Goal: Register for event/course

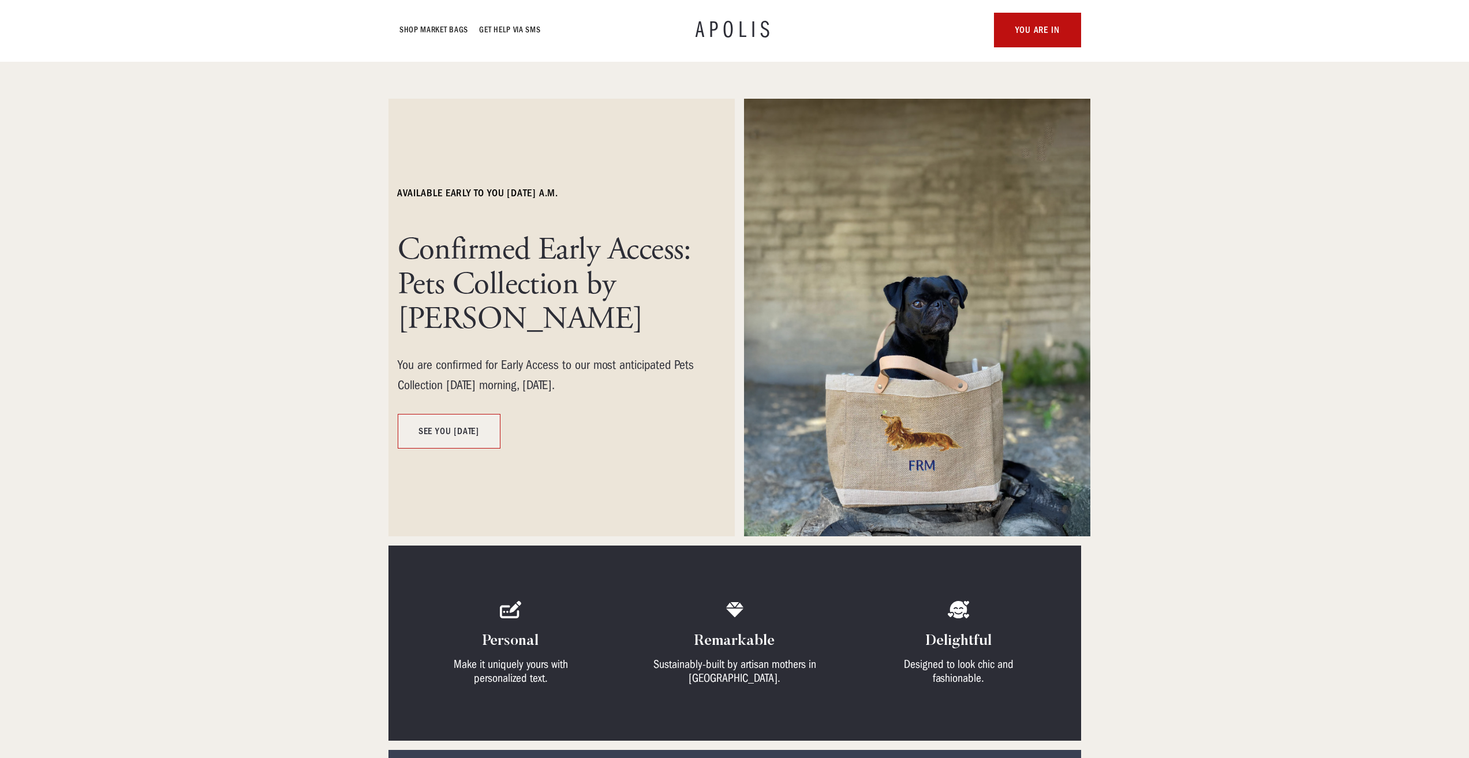
click at [460, 432] on link "see you [DATE]" at bounding box center [449, 431] width 103 height 35
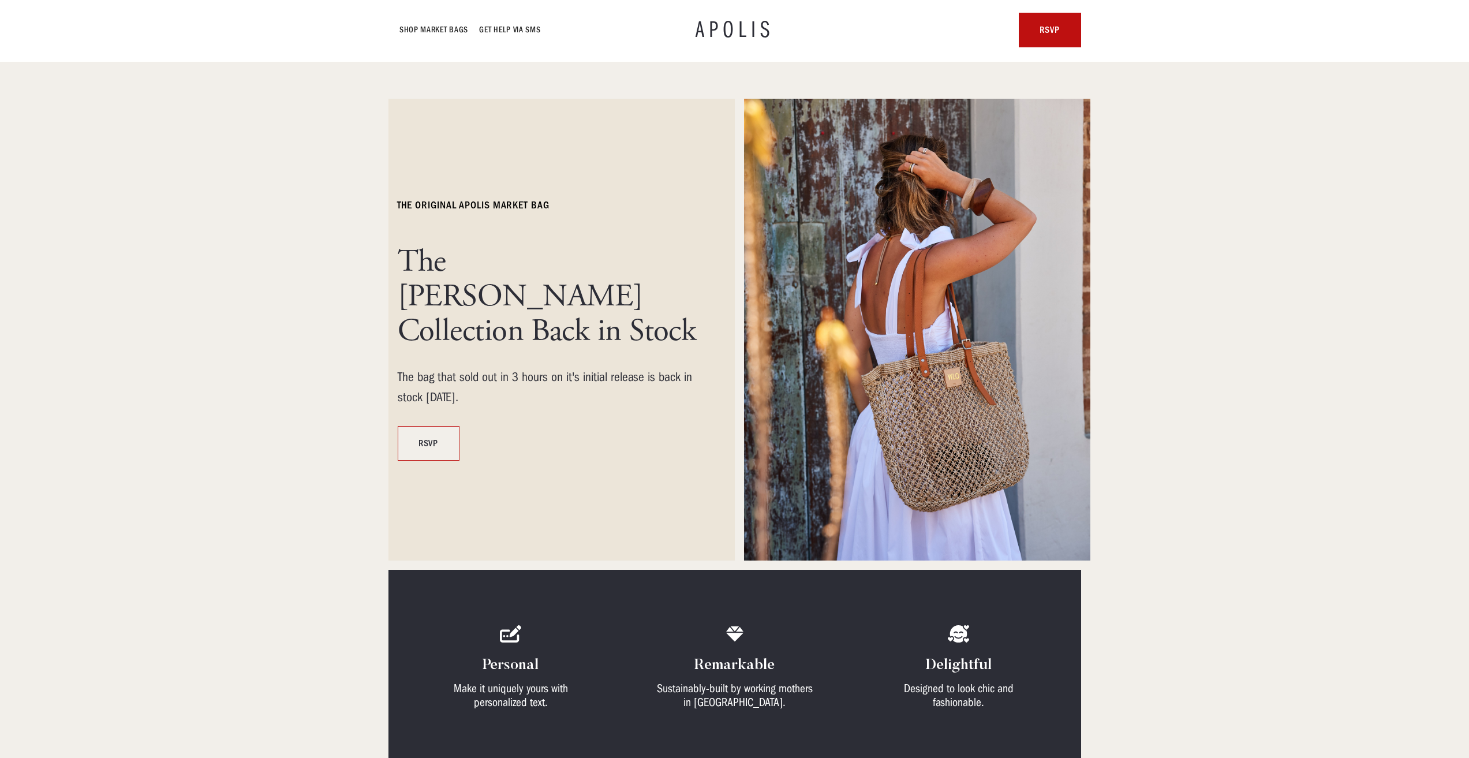
click at [425, 426] on link "RSVP" at bounding box center [429, 443] width 62 height 35
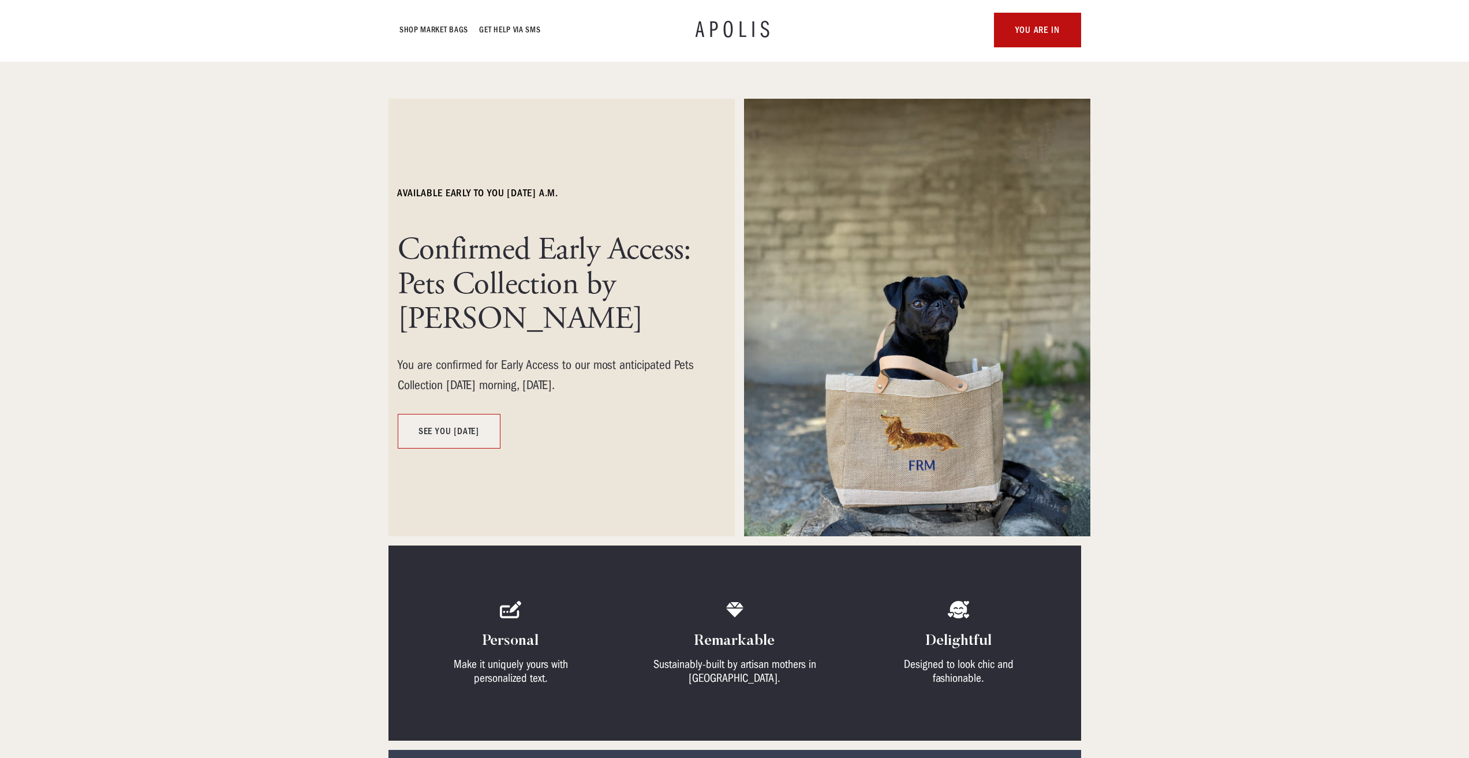
click at [456, 431] on link "see you [DATE]" at bounding box center [449, 431] width 103 height 35
